Goal: Task Accomplishment & Management: Complete application form

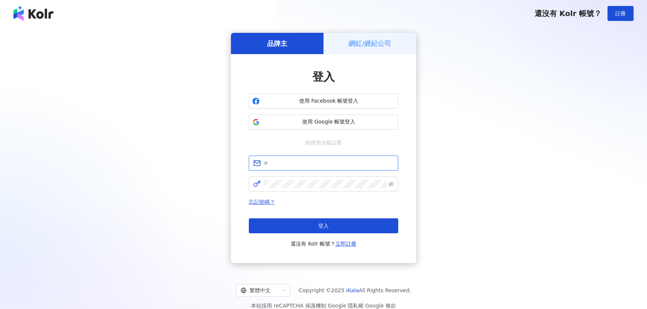
click at [302, 162] on input "text" at bounding box center [329, 163] width 130 height 8
click at [497, 165] on div "品牌主 網紅/經紀公司 登入 使用 Facebook 帳號登入 使用 Google 帳號登入 或使用信箱註冊 忘記密碼？ 登入 還沒有 Kolr 帳號？ 立即…" at bounding box center [323, 148] width 629 height 230
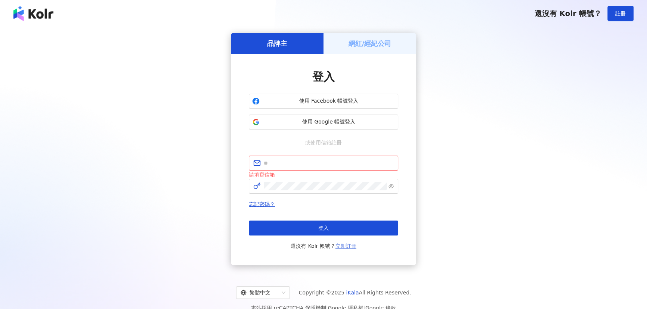
click at [348, 246] on link "立即註冊" at bounding box center [345, 246] width 21 height 6
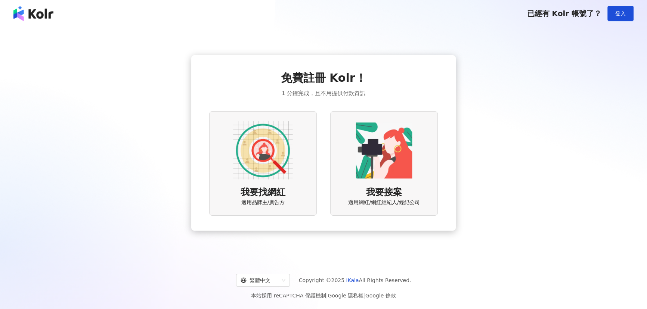
click at [278, 161] on img at bounding box center [263, 151] width 60 height 60
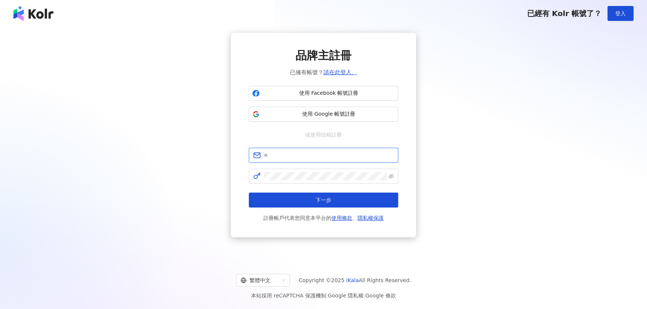
click at [298, 156] on input "text" at bounding box center [329, 155] width 130 height 8
click at [487, 200] on div "品牌主註冊 已擁有帳號？ 請在此登入。 使用 Facebook 帳號註冊 使用 Google 帳號註冊 或使用信箱註冊 下一步 註冊帳戶代表您同意本平台的 使…" at bounding box center [323, 135] width 629 height 205
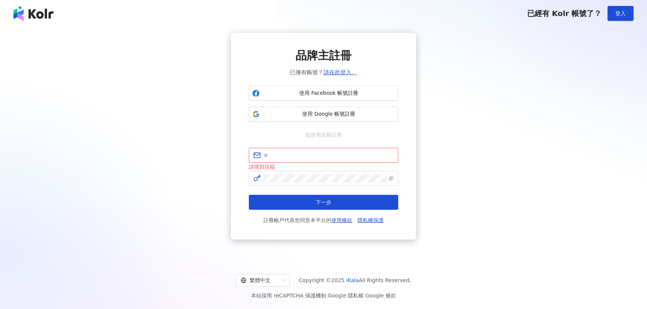
click at [454, 145] on div "品牌主註冊 已擁有帳號？ 請在此登入。 使用 Facebook 帳號註冊 使用 Google 帳號註冊 或使用信箱註冊 請填寫信箱 下一步 註冊帳戶代表您同意…" at bounding box center [323, 136] width 629 height 207
click at [295, 156] on input "text" at bounding box center [329, 155] width 130 height 8
click at [284, 156] on input "text" at bounding box center [329, 155] width 130 height 8
click at [297, 149] on span at bounding box center [323, 155] width 149 height 15
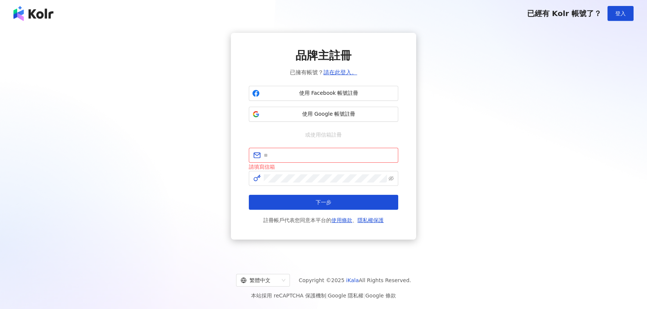
click at [467, 187] on div "品牌主註冊 已擁有帳號？ 請在此登入。 使用 Facebook 帳號註冊 使用 Google 帳號註冊 或使用信箱註冊 請填寫信箱 下一步 註冊帳戶代表您同意…" at bounding box center [323, 136] width 629 height 207
click at [467, 188] on div "品牌主註冊 已擁有帳號？ 請在此登入。 使用 Facebook 帳號註冊 使用 Google 帳號註冊 或使用信箱註冊 請填寫信箱 下一步 註冊帳戶代表您同意…" at bounding box center [323, 136] width 629 height 207
click at [466, 189] on div "品牌主註冊 已擁有帳號？ 請在此登入。 使用 Facebook 帳號註冊 使用 Google 帳號註冊 或使用信箱註冊 請填寫信箱 下一步 註冊帳戶代表您同意…" at bounding box center [323, 136] width 629 height 207
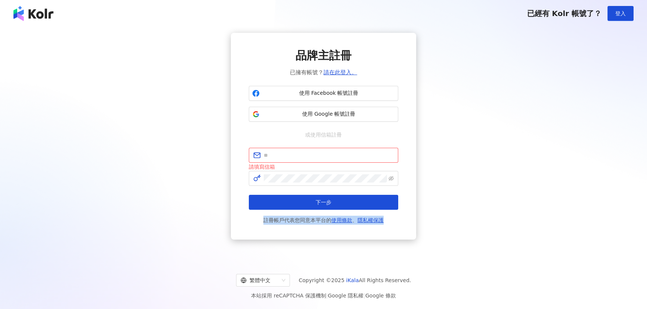
click at [466, 189] on div "品牌主註冊 已擁有帳號？ 請在此登入。 使用 Facebook 帳號註冊 使用 Google 帳號註冊 或使用信箱註冊 請填寫信箱 下一步 註冊帳戶代表您同意…" at bounding box center [323, 136] width 629 height 207
click at [290, 157] on input "text" at bounding box center [329, 155] width 130 height 8
click at [206, 191] on div "品牌主註冊 已擁有帳號？ 請在此登入。 使用 Facebook 帳號註冊 使用 Google 帳號註冊 或使用信箱註冊 請填寫信箱 下一步 註冊帳戶代表您同意…" at bounding box center [323, 136] width 629 height 207
click at [319, 158] on input "text" at bounding box center [329, 155] width 130 height 8
paste input "**********"
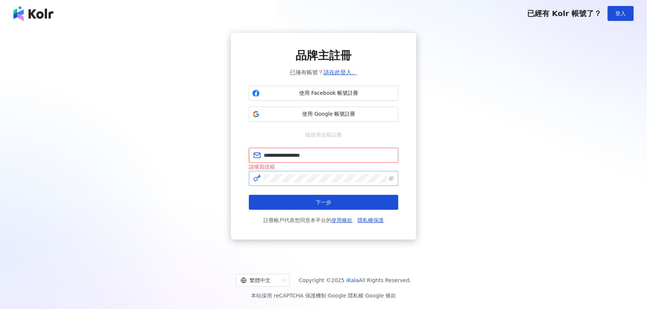
type input "**********"
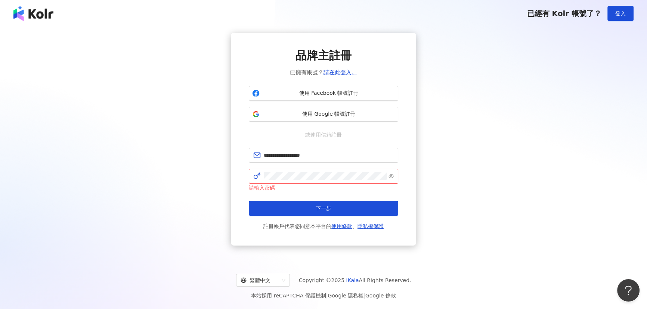
click at [182, 179] on div "**********" at bounding box center [323, 139] width 629 height 213
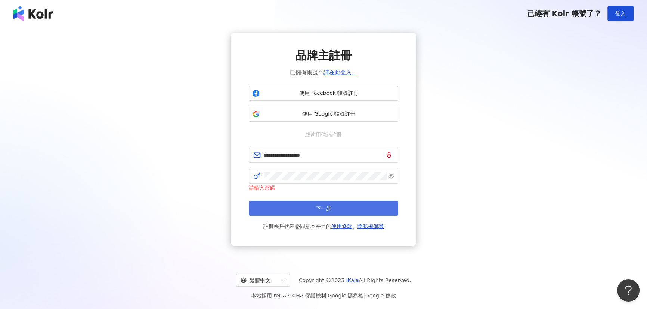
click at [334, 210] on button "下一步" at bounding box center [323, 208] width 149 height 15
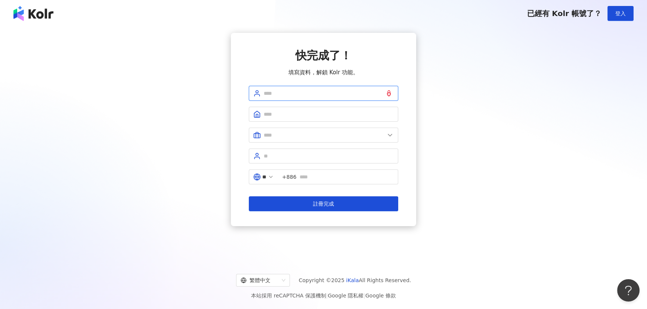
click at [328, 97] on input "text" at bounding box center [329, 93] width 130 height 8
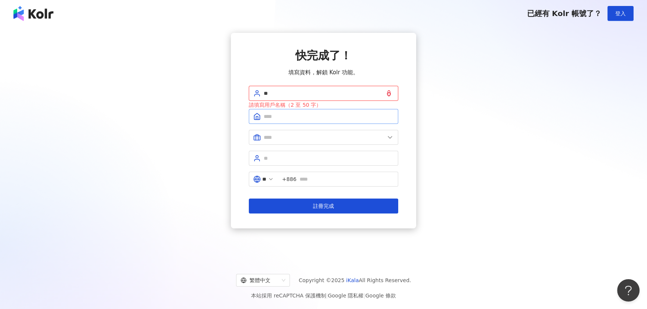
type input "**"
click at [306, 116] on input "text" at bounding box center [329, 116] width 130 height 8
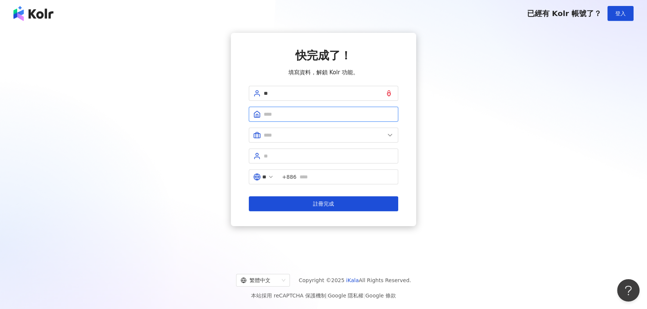
click at [268, 114] on input "text" at bounding box center [329, 114] width 130 height 8
type input "*"
type input "******"
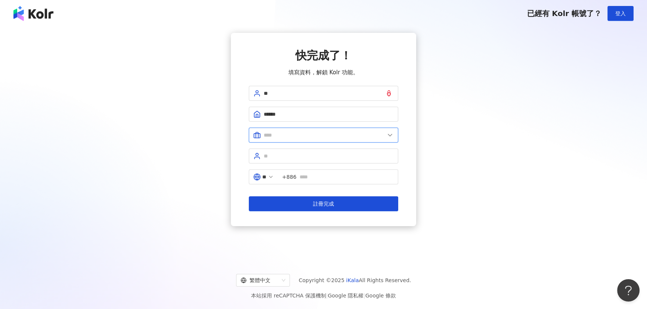
click at [313, 131] on input "text" at bounding box center [324, 135] width 121 height 8
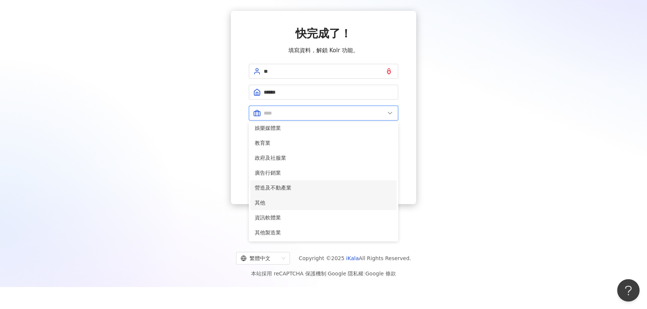
scroll to position [34, 0]
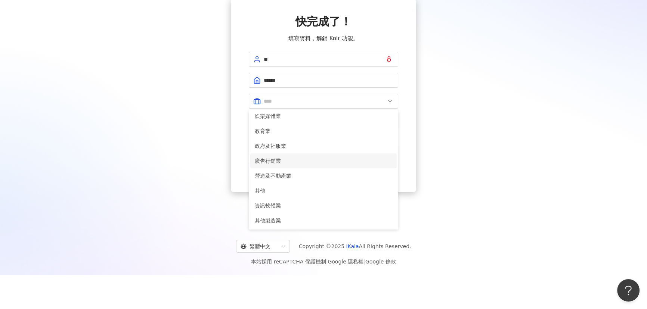
click at [287, 161] on span "廣告行銷業" at bounding box center [323, 161] width 137 height 8
type input "*****"
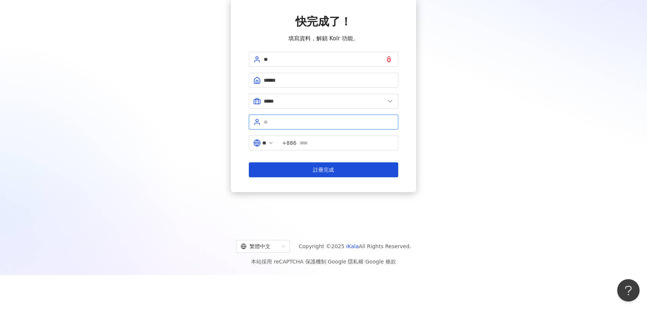
click at [292, 119] on input "text" at bounding box center [329, 122] width 130 height 8
type input "**"
click at [456, 147] on div "快完成了！ 填寫資料，解鎖 Kolr 功能。 ** ****** ***** 美容業 醫療生技及保健業 食品飲料業 批發及零售業 電子商務業 金融業 資訊電子…" at bounding box center [323, 95] width 629 height 193
click at [352, 145] on input "text" at bounding box center [346, 143] width 94 height 8
type input "*"
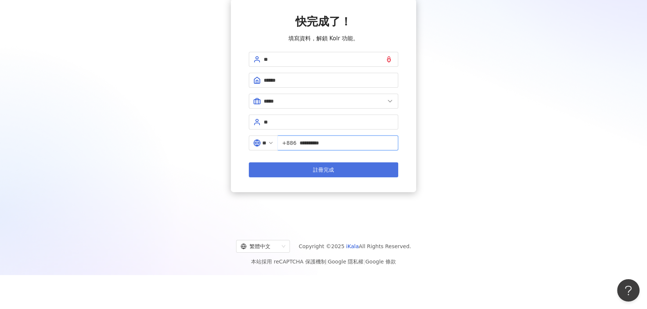
type input "**********"
click at [350, 173] on button "註冊完成" at bounding box center [323, 169] width 149 height 15
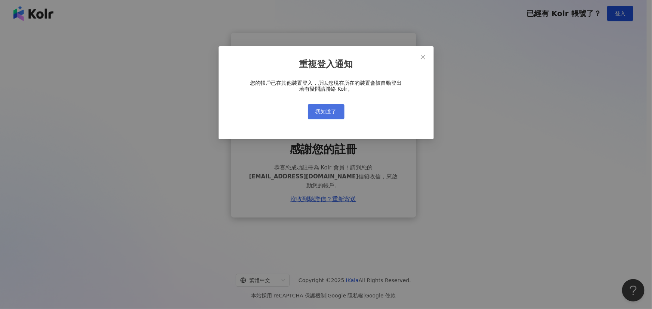
click at [330, 113] on span "我知道了" at bounding box center [326, 112] width 21 height 6
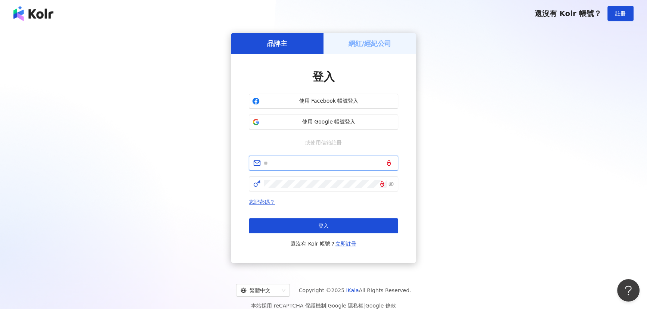
click at [291, 165] on input "text" at bounding box center [329, 163] width 130 height 8
paste input "**********"
type input "**********"
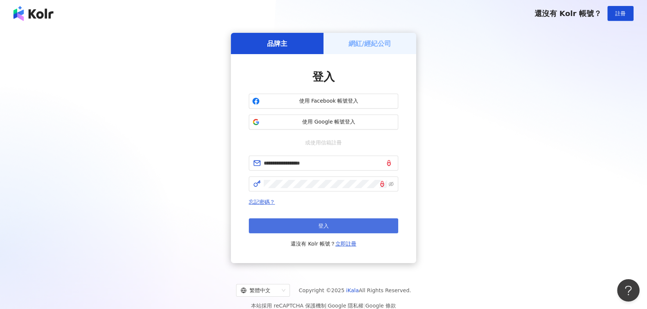
click at [371, 227] on button "登入" at bounding box center [323, 225] width 149 height 15
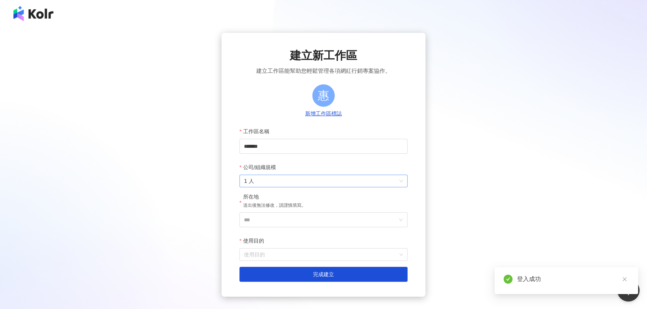
click at [269, 181] on span "1 人" at bounding box center [323, 181] width 159 height 12
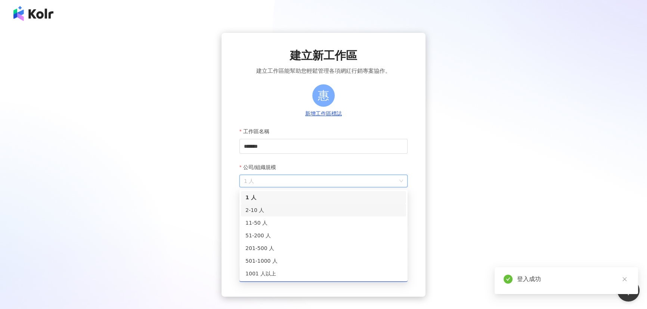
click at [260, 209] on div "2-10 人" at bounding box center [323, 210] width 156 height 8
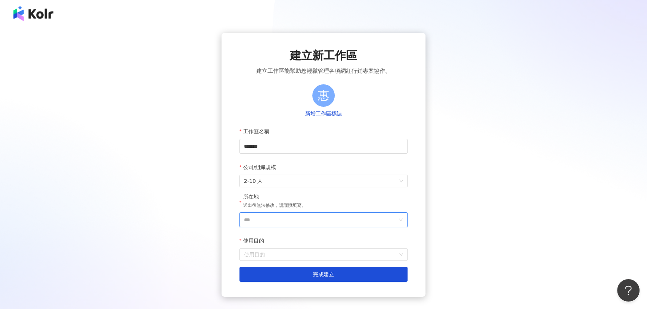
click at [301, 220] on input "***" at bounding box center [320, 220] width 153 height 14
click at [363, 114] on div "台灣" at bounding box center [366, 114] width 72 height 13
click at [270, 256] on input "使用目的" at bounding box center [323, 255] width 159 height 12
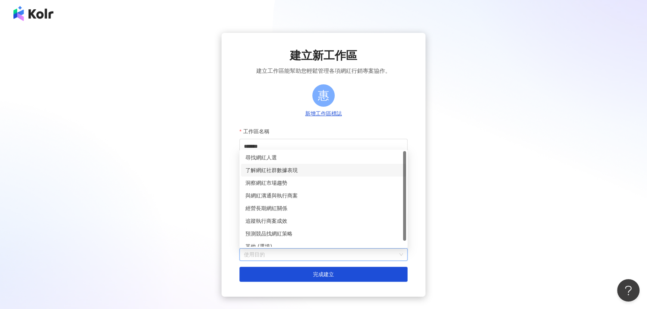
click at [291, 171] on div "了解網紅社群數據表現" at bounding box center [323, 170] width 156 height 8
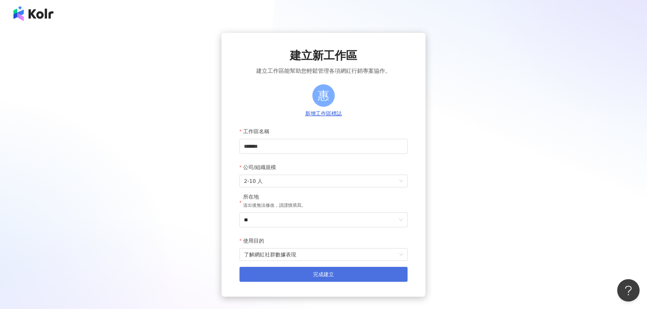
click at [317, 276] on span "完成建立" at bounding box center [323, 274] width 21 height 6
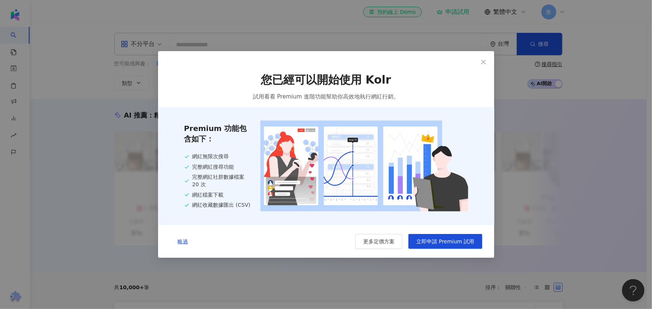
click at [445, 244] on span "立即申請 Premium 試用" at bounding box center [445, 242] width 58 height 6
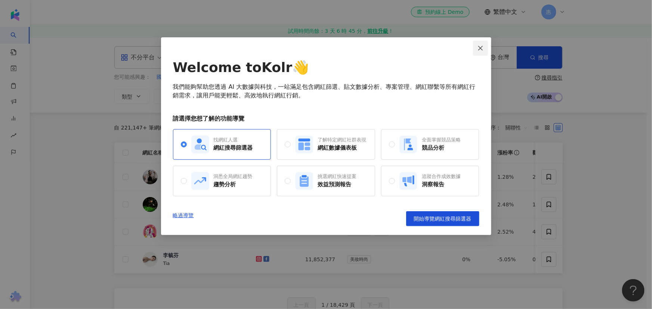
click at [481, 47] on icon "close" at bounding box center [480, 48] width 6 height 6
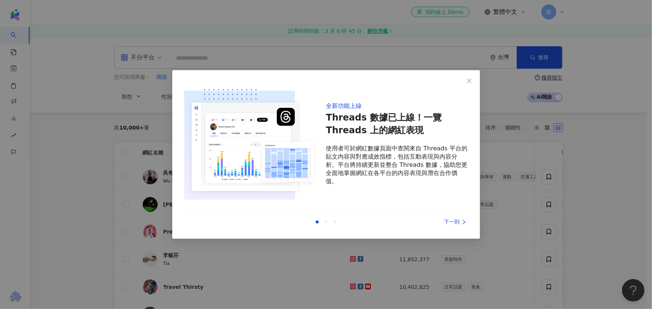
click at [460, 223] on div "下一則" at bounding box center [440, 222] width 56 height 8
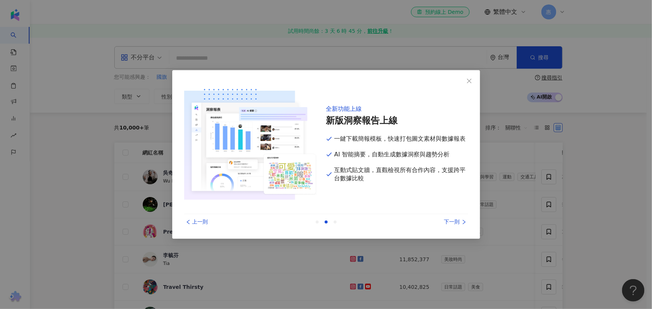
click at [460, 223] on div "下一則" at bounding box center [440, 222] width 56 height 8
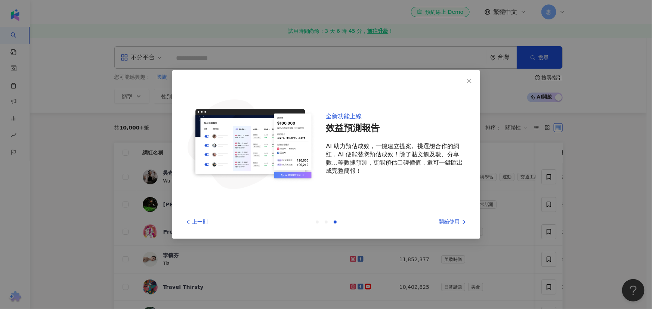
click at [460, 223] on div "開始使用" at bounding box center [440, 222] width 56 height 8
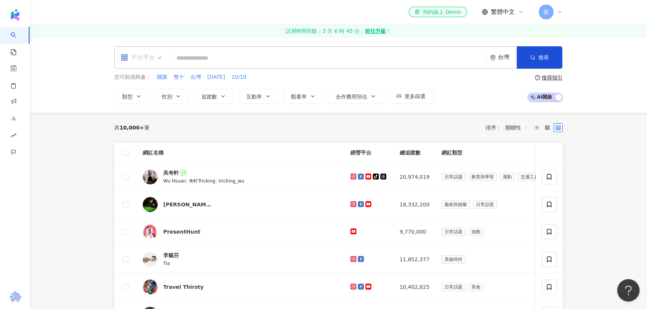
click at [158, 59] on span "不分平台" at bounding box center [141, 58] width 41 height 12
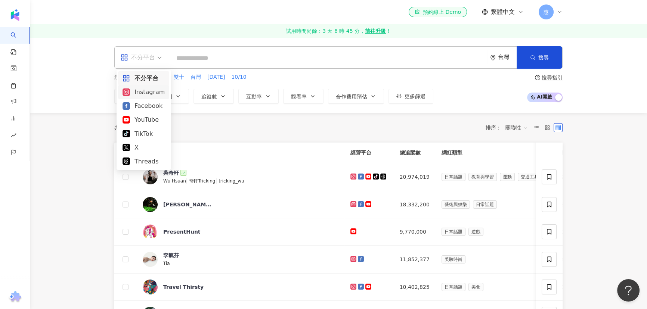
click at [146, 90] on div "Instagram" at bounding box center [143, 91] width 42 height 9
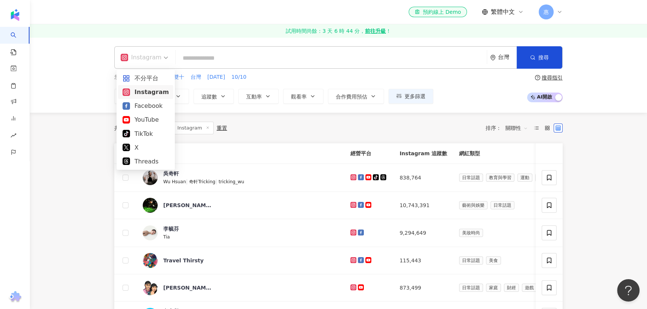
click at [158, 60] on div "Instagram" at bounding box center [141, 58] width 41 height 12
click at [149, 91] on div "Instagram" at bounding box center [145, 91] width 46 height 9
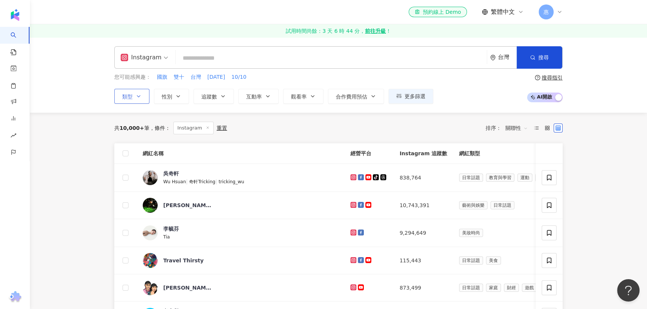
click at [137, 96] on icon "button" at bounding box center [139, 96] width 6 height 6
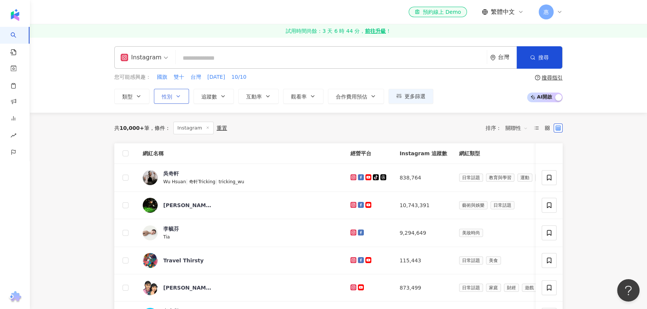
click at [178, 96] on icon "button" at bounding box center [178, 96] width 6 height 6
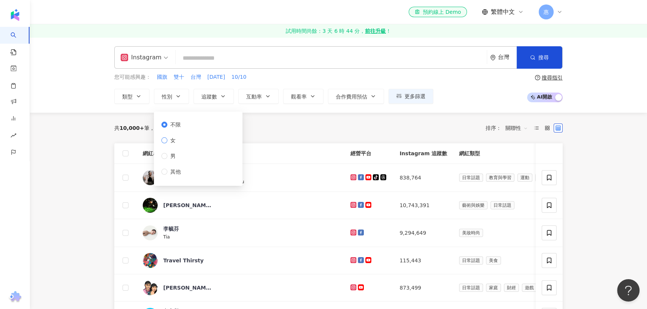
click at [173, 144] on span "女" at bounding box center [172, 140] width 11 height 8
drag, startPoint x: 208, startPoint y: 93, endPoint x: 215, endPoint y: 96, distance: 6.9
click at [208, 94] on span "追蹤數" at bounding box center [209, 97] width 16 height 6
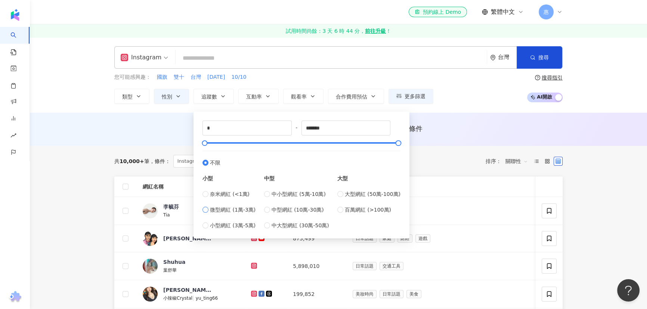
click at [222, 208] on span "微型網紅 (1萬-3萬)" at bounding box center [233, 210] width 46 height 8
type input "*****"
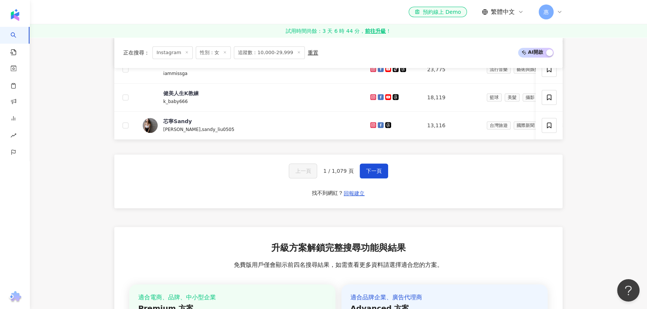
scroll to position [509, 0]
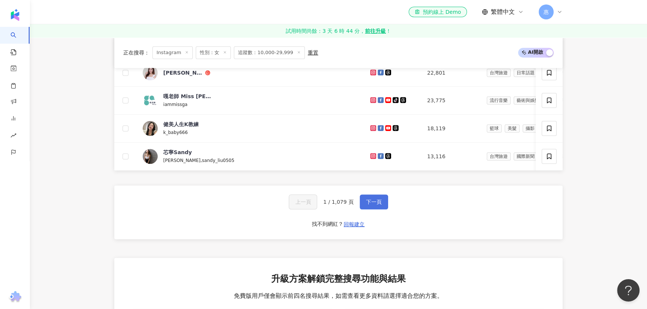
click at [371, 202] on span "下一頁" at bounding box center [374, 202] width 16 height 6
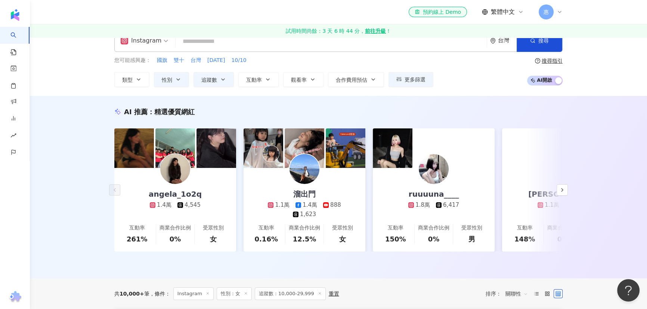
scroll to position [0, 0]
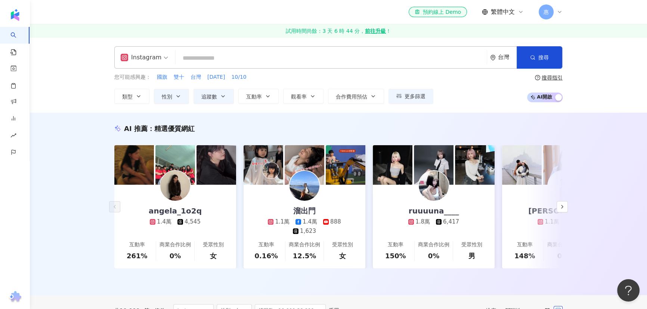
click at [616, 139] on div "AI 推薦 ： 精選優質網紅 angela_1o2q 1.4萬 4,545 互動率 261% 商業合作比例 0% 受眾性別 女 溜出門 1.1萬 1.4萬 8…" at bounding box center [338, 204] width 617 height 183
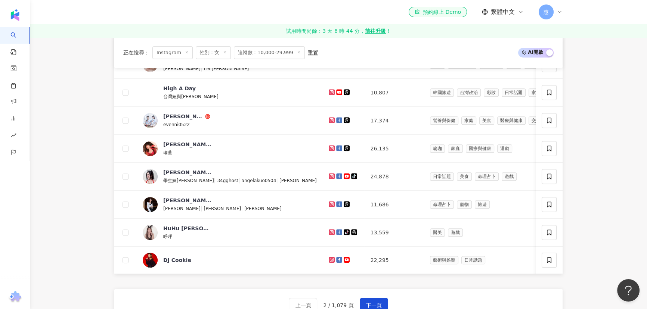
scroll to position [407, 0]
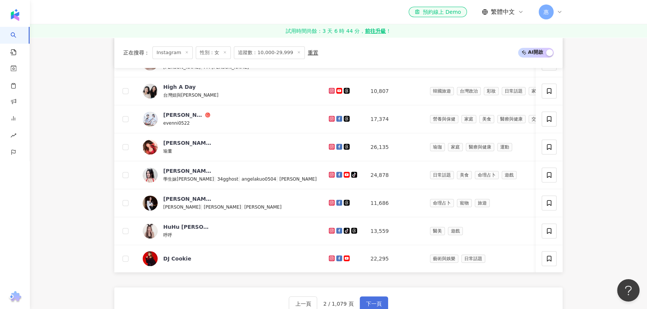
click at [375, 301] on span "下一頁" at bounding box center [374, 304] width 16 height 6
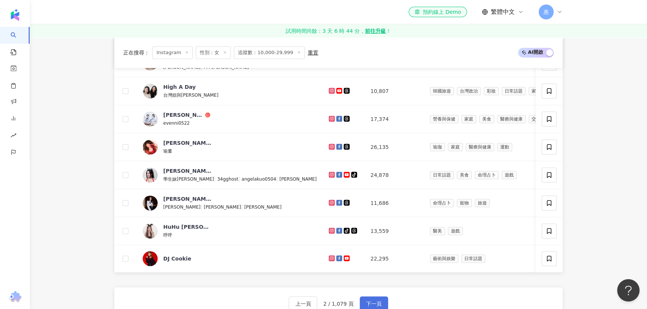
click at [375, 301] on span "下一頁" at bounding box center [374, 304] width 16 height 6
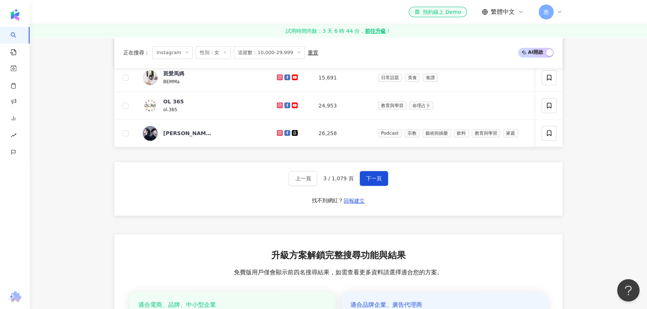
scroll to position [522, 0]
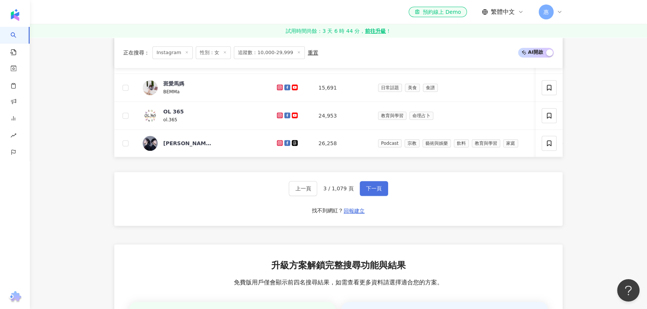
click at [370, 189] on span "下一頁" at bounding box center [374, 189] width 16 height 6
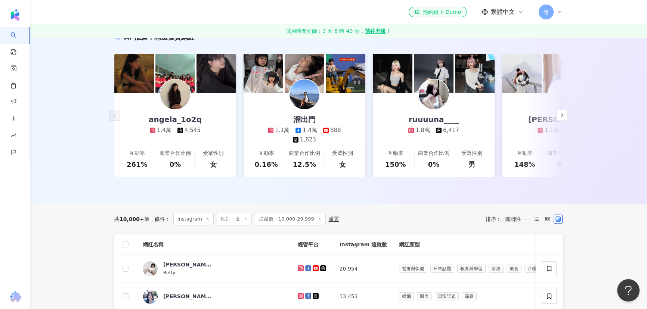
scroll to position [102, 0]
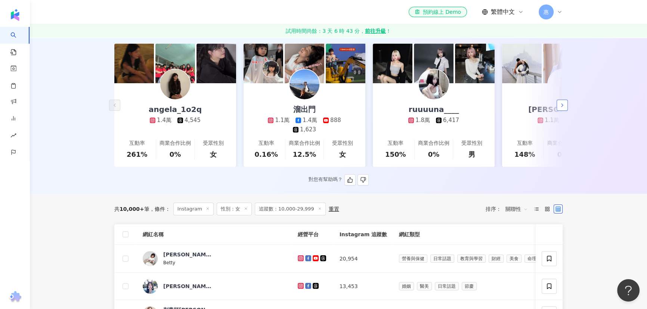
click at [564, 102] on icon "button" at bounding box center [562, 105] width 6 height 6
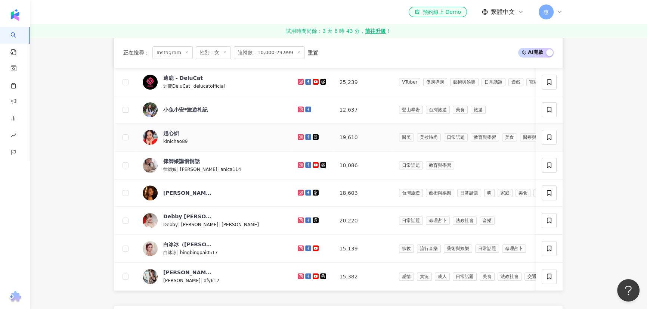
scroll to position [407, 0]
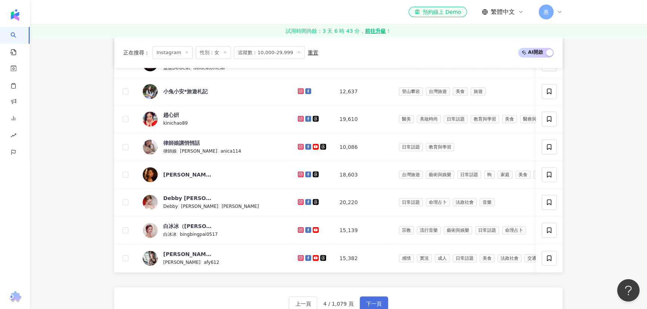
click at [382, 302] on button "下一頁" at bounding box center [374, 303] width 28 height 15
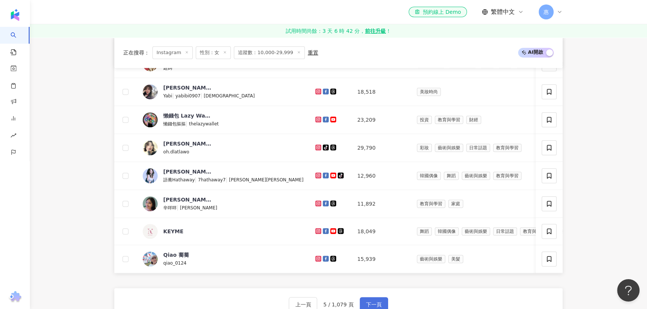
click at [375, 304] on span "下一頁" at bounding box center [374, 305] width 16 height 6
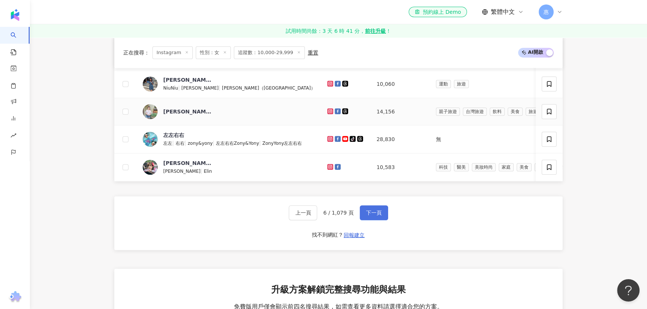
scroll to position [509, 0]
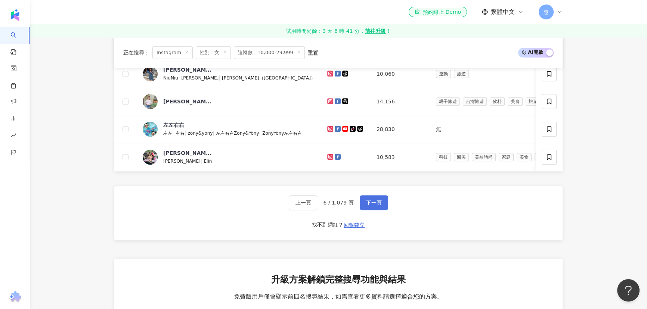
click at [370, 202] on span "下一頁" at bounding box center [374, 203] width 16 height 6
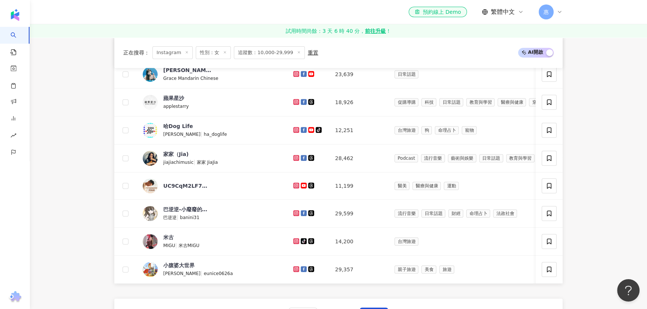
scroll to position [407, 0]
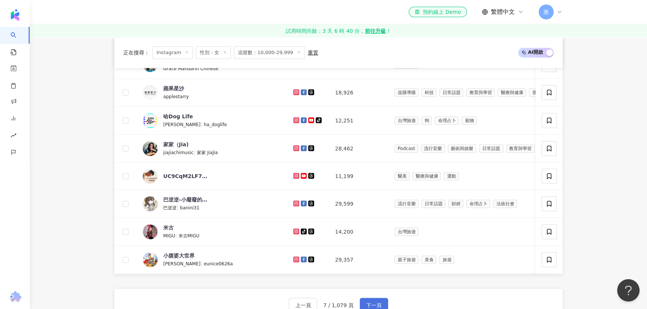
click at [373, 302] on span "下一頁" at bounding box center [374, 305] width 16 height 6
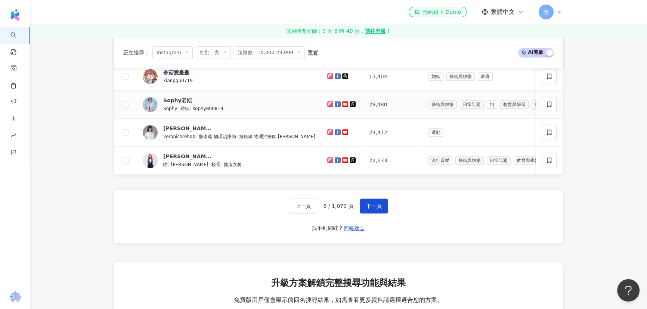
scroll to position [509, 0]
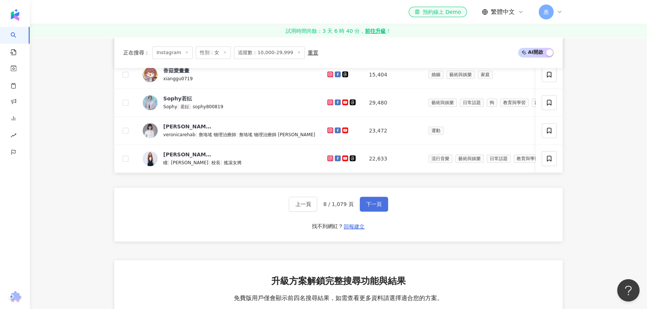
click at [369, 205] on span "下一頁" at bounding box center [374, 204] width 16 height 6
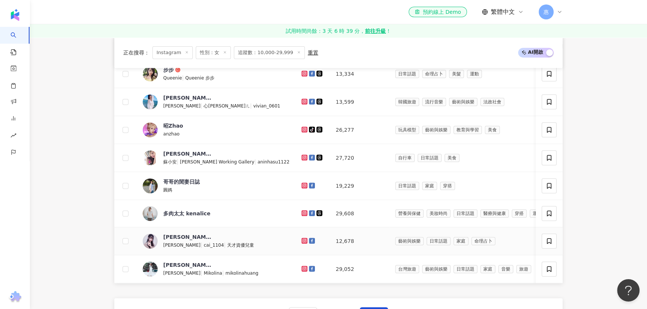
scroll to position [407, 0]
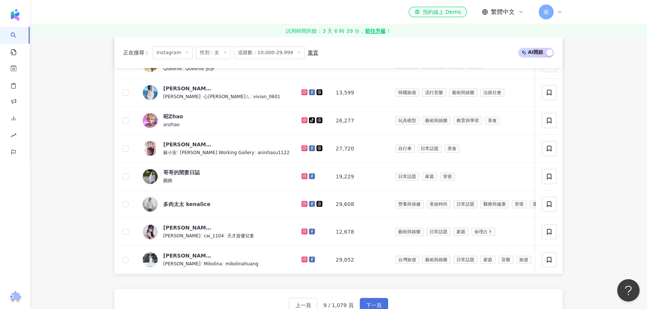
click at [366, 302] on span "下一頁" at bounding box center [374, 305] width 16 height 6
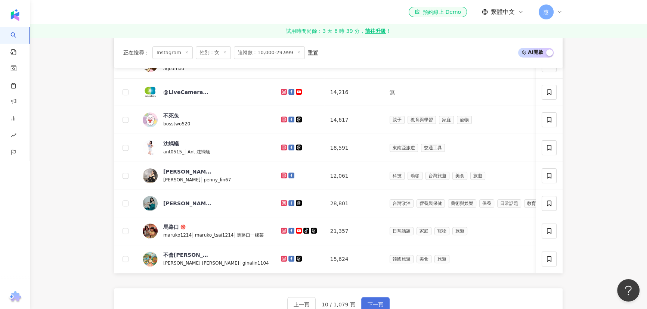
click at [375, 304] on span "下一頁" at bounding box center [375, 305] width 16 height 6
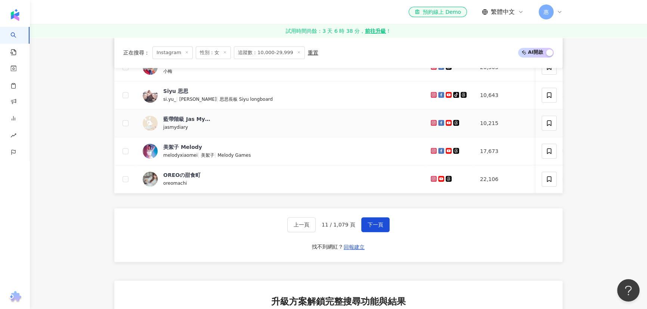
scroll to position [509, 0]
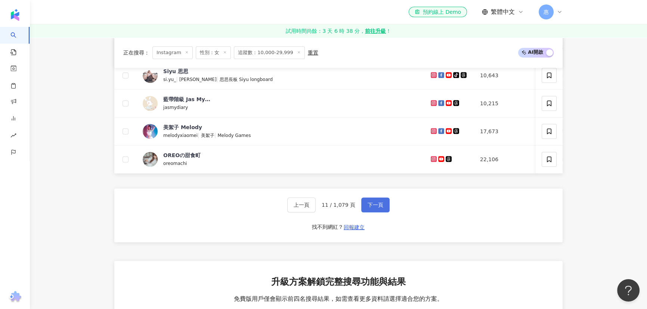
click at [377, 206] on span "下一頁" at bounding box center [375, 205] width 16 height 6
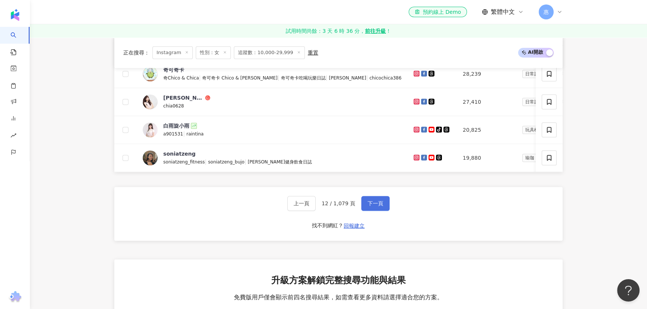
click at [387, 205] on button "下一頁" at bounding box center [375, 203] width 28 height 15
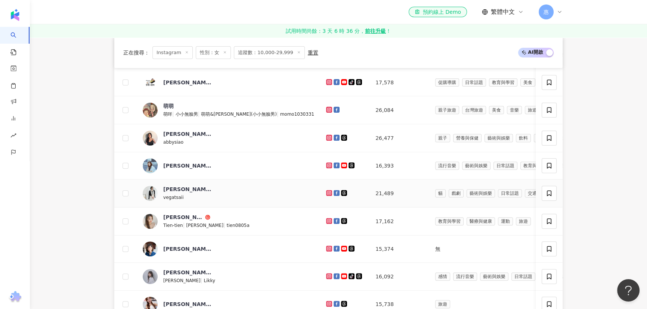
scroll to position [407, 0]
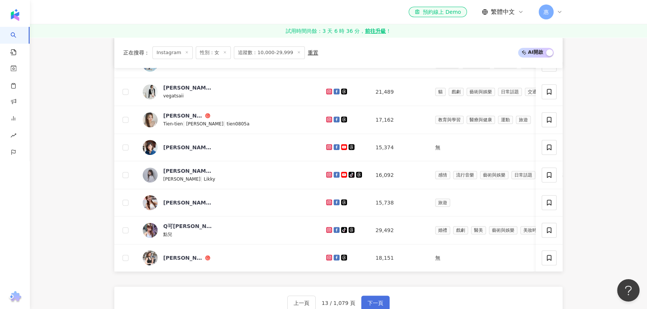
click at [377, 298] on button "下一頁" at bounding box center [375, 303] width 28 height 15
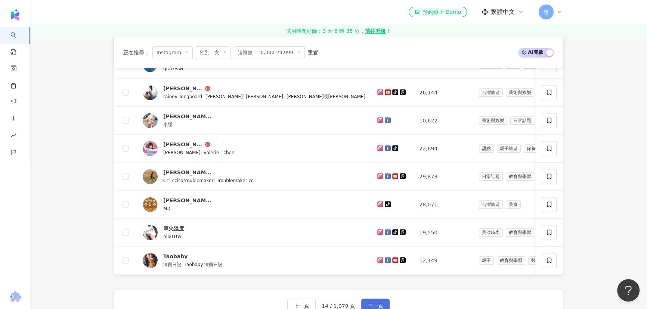
click at [376, 303] on span "下一頁" at bounding box center [375, 306] width 16 height 6
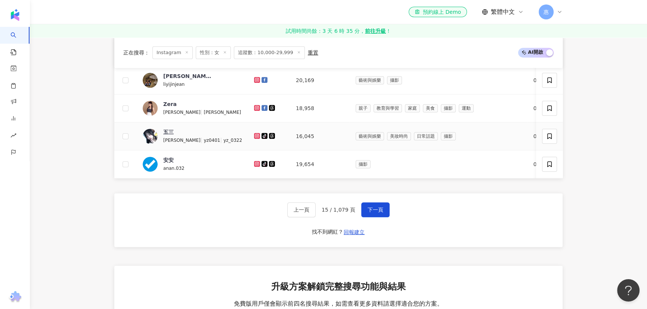
scroll to position [509, 0]
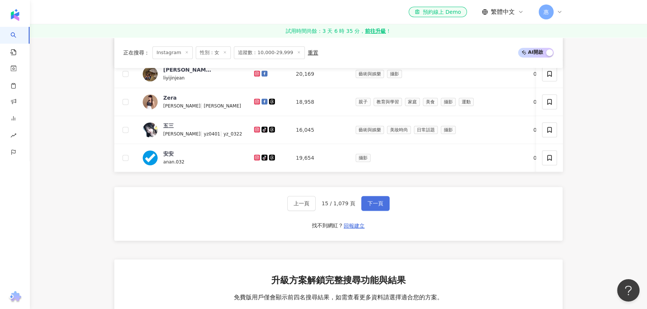
click at [376, 204] on span "下一頁" at bounding box center [375, 204] width 16 height 6
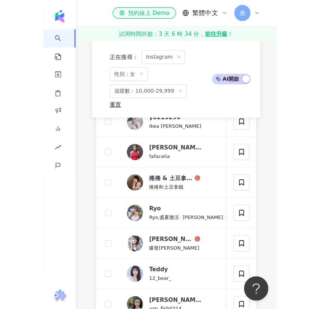
scroll to position [398, 0]
